Goal: Find specific fact: Find specific fact

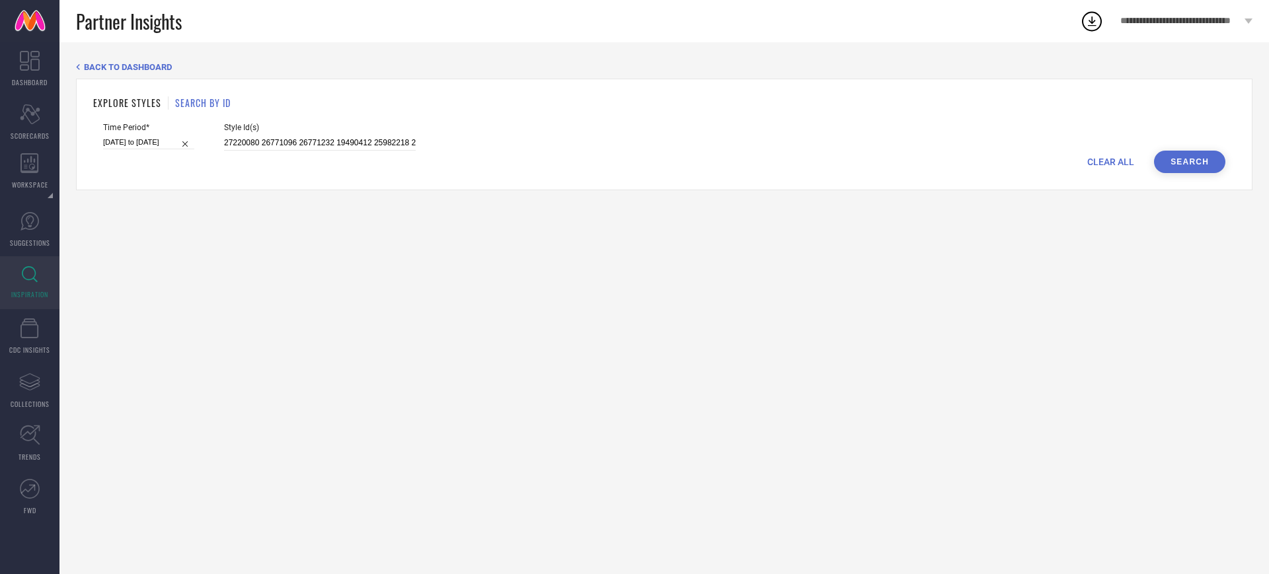
scroll to position [0, 213]
type input "27220080 26771096 26771232 19490412 25982218 25982086 9265383 26617142 26771180…"
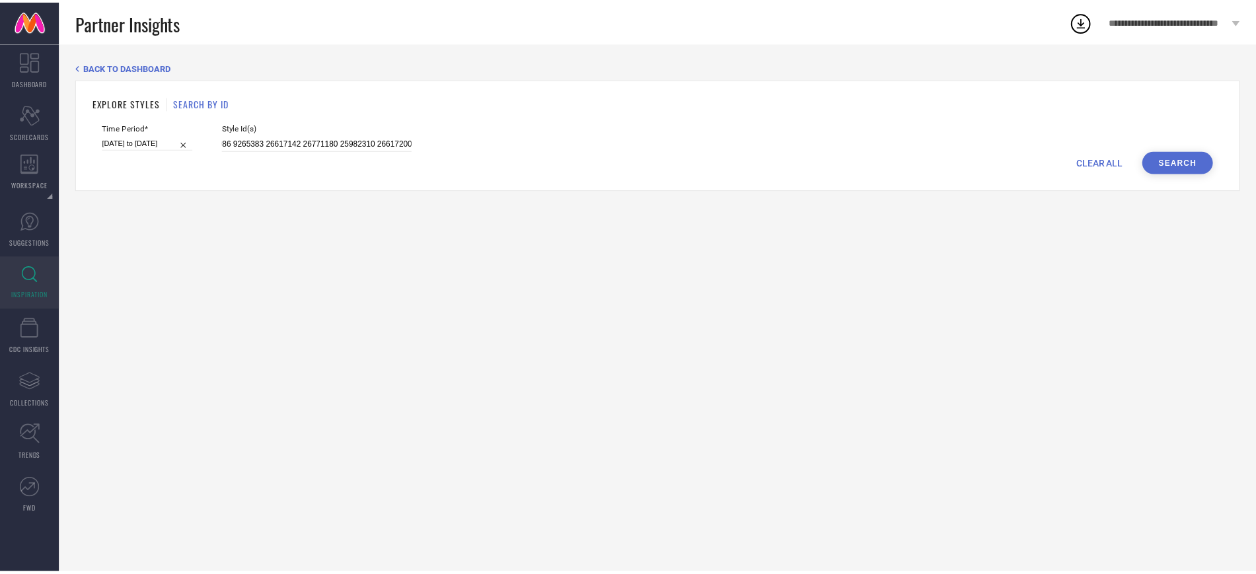
scroll to position [0, 0]
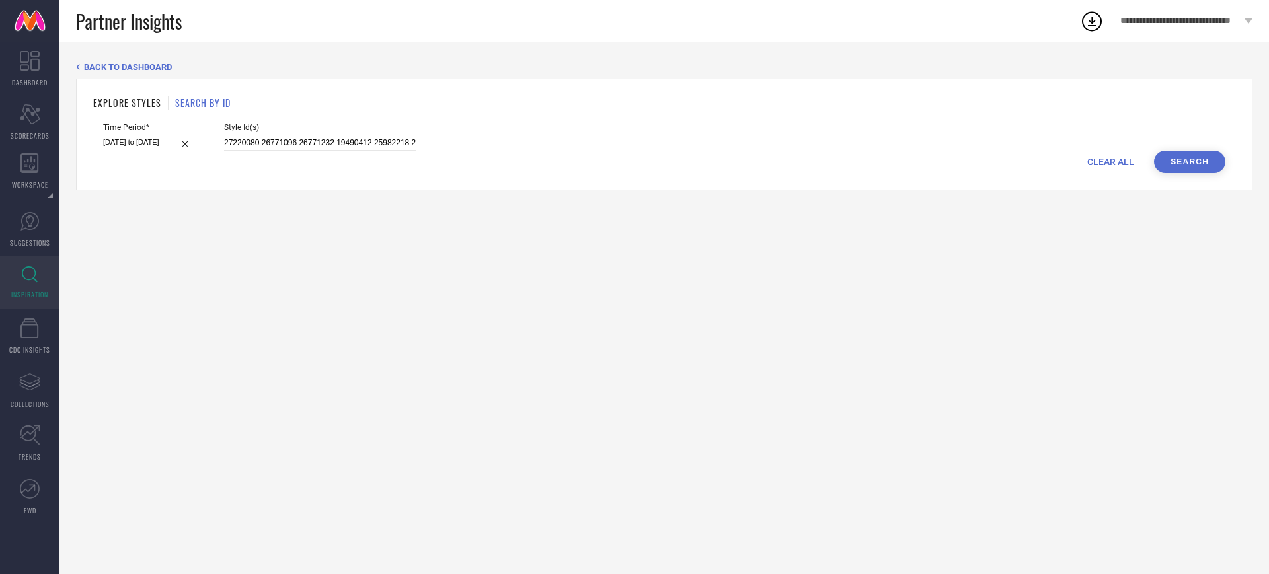
click at [1178, 155] on button "Search" at bounding box center [1189, 162] width 71 height 22
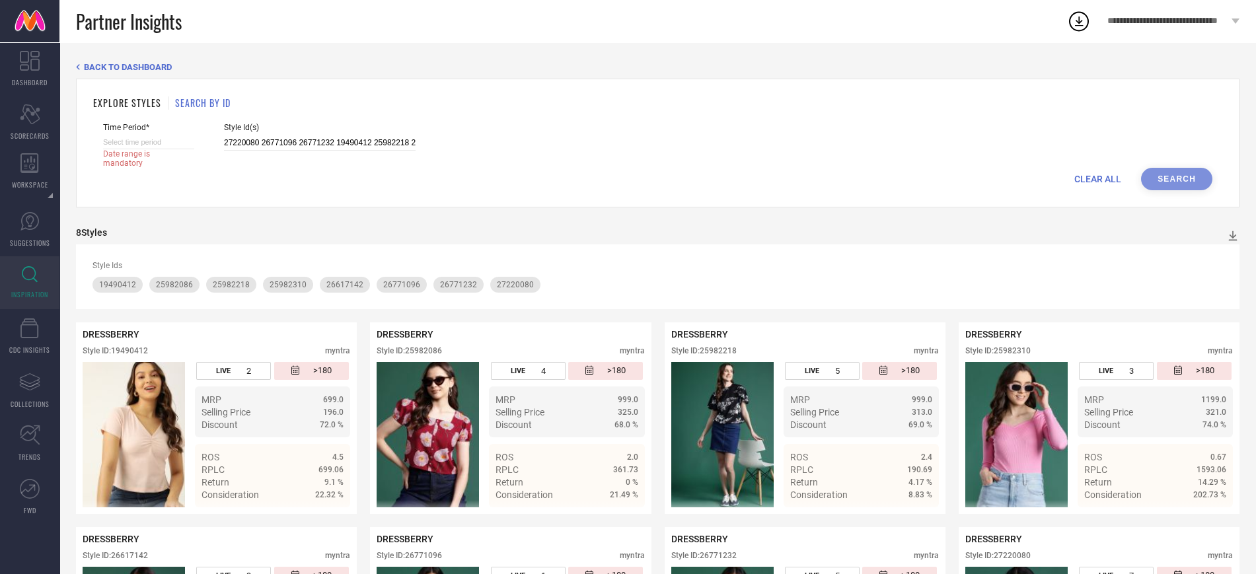
select select "7"
select select "2025"
select select "8"
select select "2025"
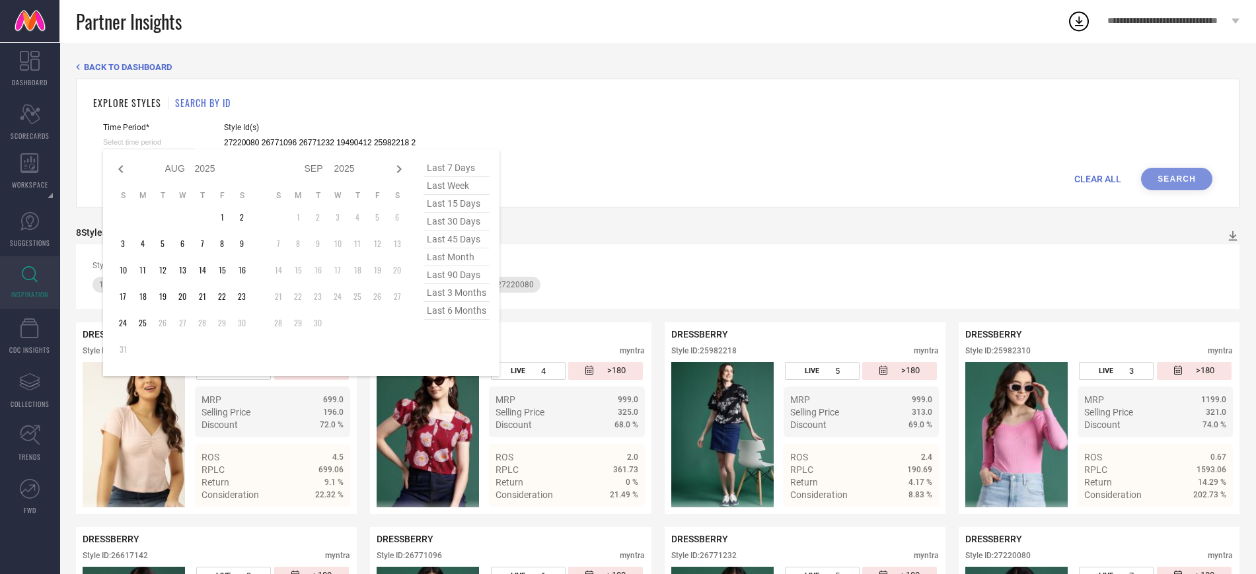
click at [182, 142] on input at bounding box center [148, 142] width 91 height 14
click at [469, 316] on span "last 6 months" at bounding box center [457, 311] width 66 height 18
type input "[DATE] to [DATE]"
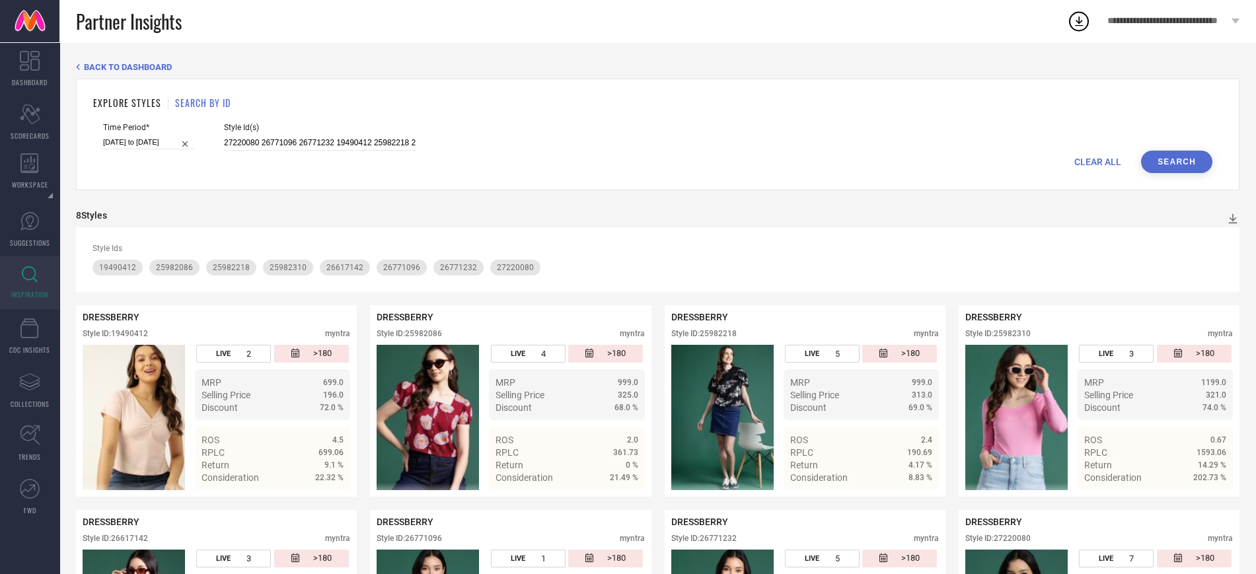
click at [1164, 157] on button "Search" at bounding box center [1176, 162] width 71 height 22
click at [338, 141] on input "27220080 26771096 26771232 19490412 25982218 25982086 9265383 26617142 26771180…" at bounding box center [320, 142] width 192 height 15
paste input "19017880 25982092 27219730 25982034 19018032 27978042 25982192 27219810 27978026"
type input "19017880 25982092 27219730 25982034 19018032 27978042 25982192 27219810 27978026"
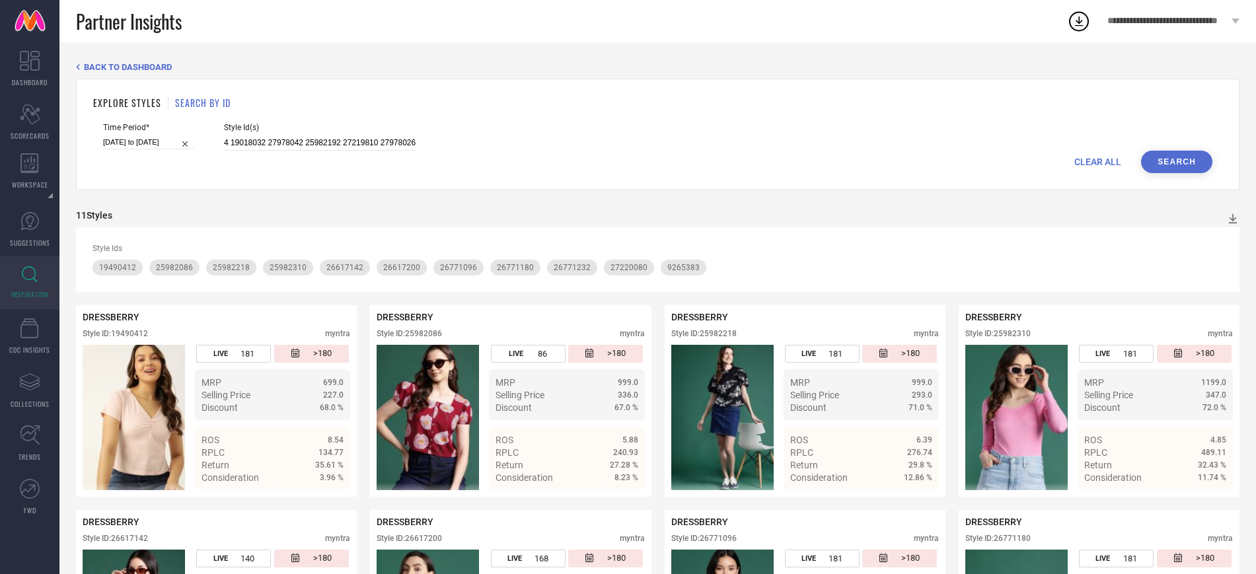
scroll to position [0, 0]
click at [1173, 165] on button "Search" at bounding box center [1176, 162] width 71 height 22
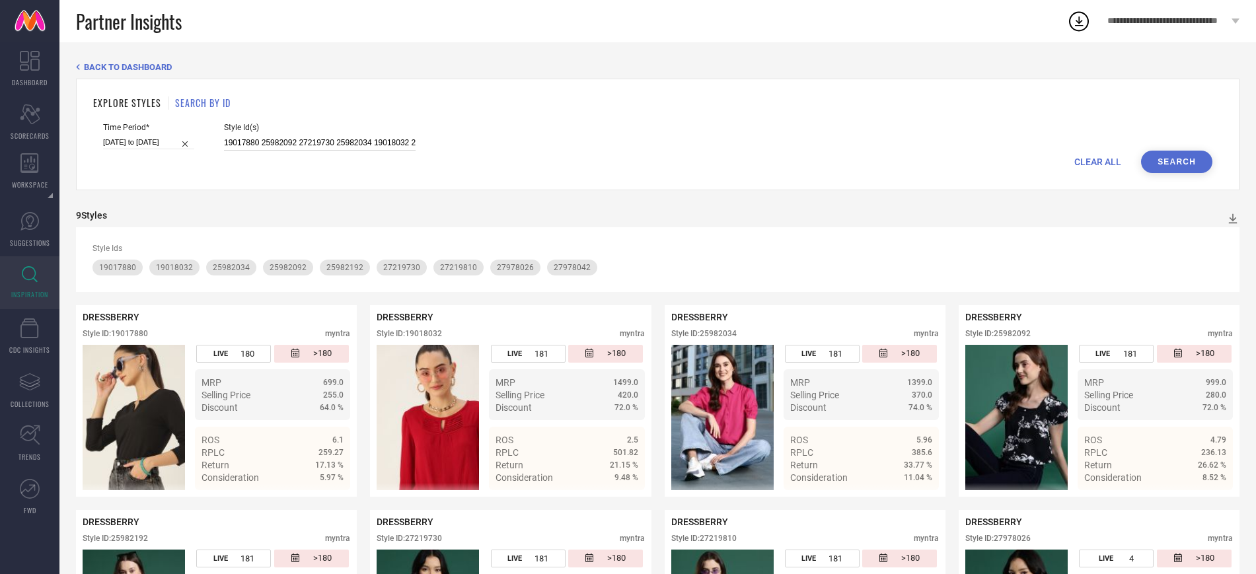
click at [298, 143] on input "19017880 25982092 27219730 25982034 19018032 27978042 25982192 27219810 27978026" at bounding box center [320, 142] width 192 height 15
paste input "27978104 25982224 25982174 25982242 23879384 17108588 23588202 11005646 1890029…"
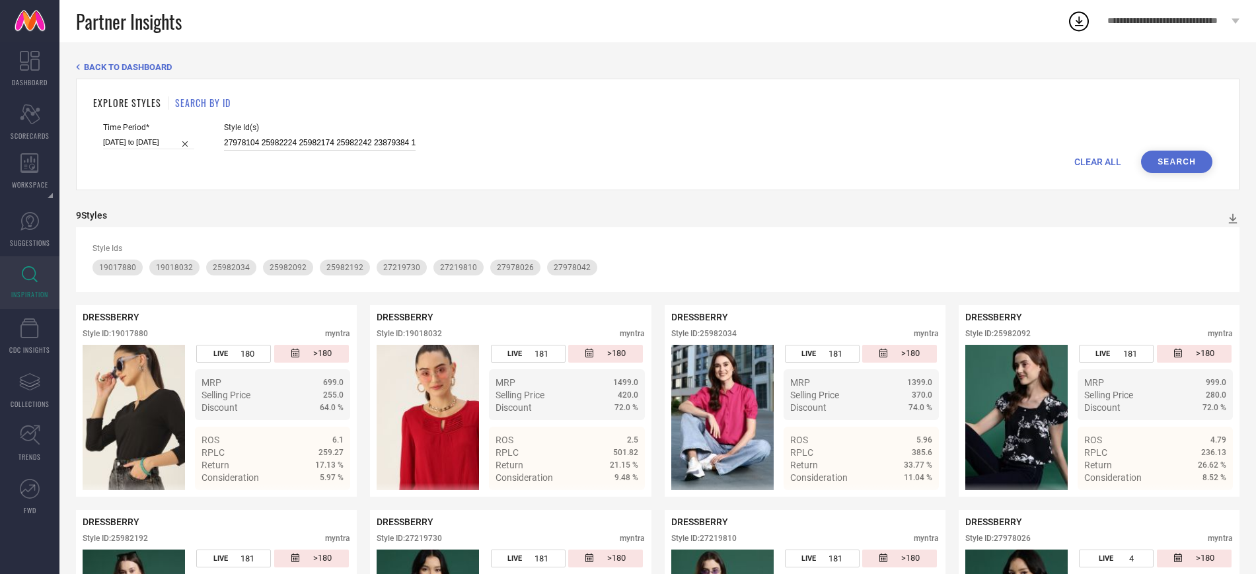
scroll to position [0, 404]
type input "27978104 25982224 25982174 25982242 23879384 17108588 23588202 11005646 1890029…"
click at [1170, 163] on button "Search" at bounding box center [1176, 162] width 71 height 22
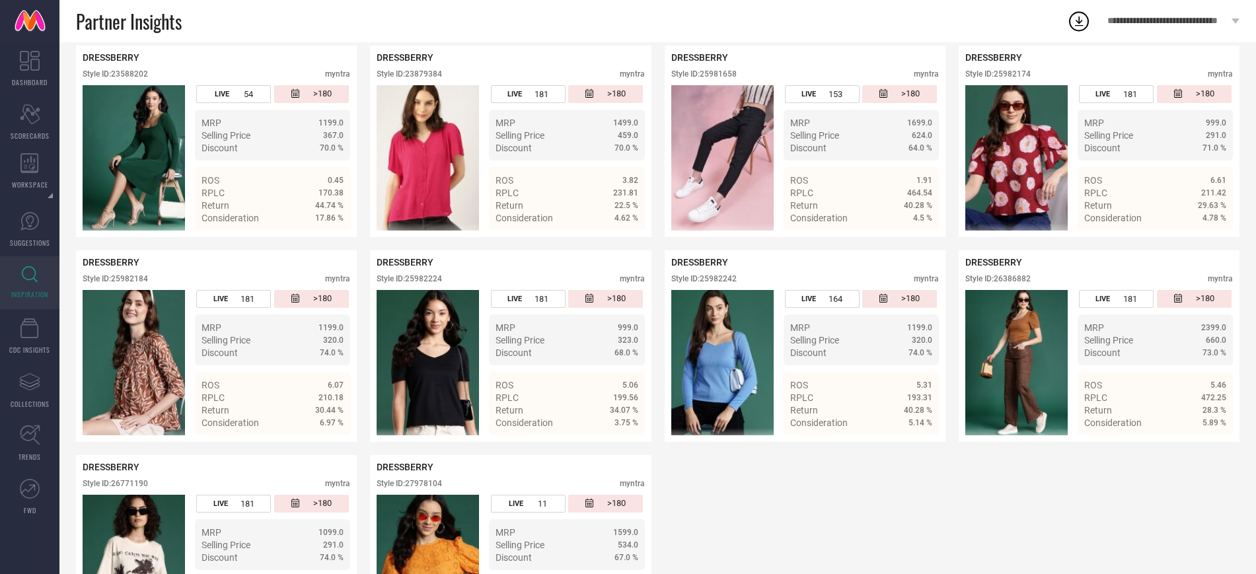
scroll to position [766, 0]
